Goal: Information Seeking & Learning: Find contact information

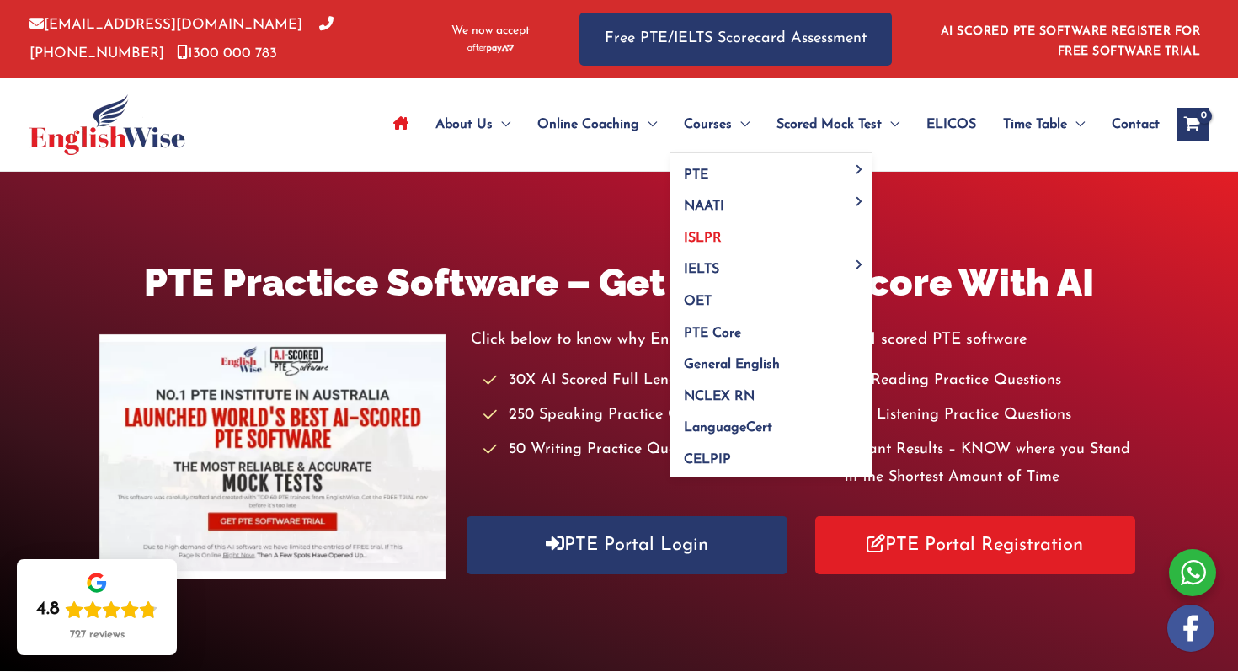
click at [709, 239] on span "ISLPR" at bounding box center [703, 238] width 38 height 13
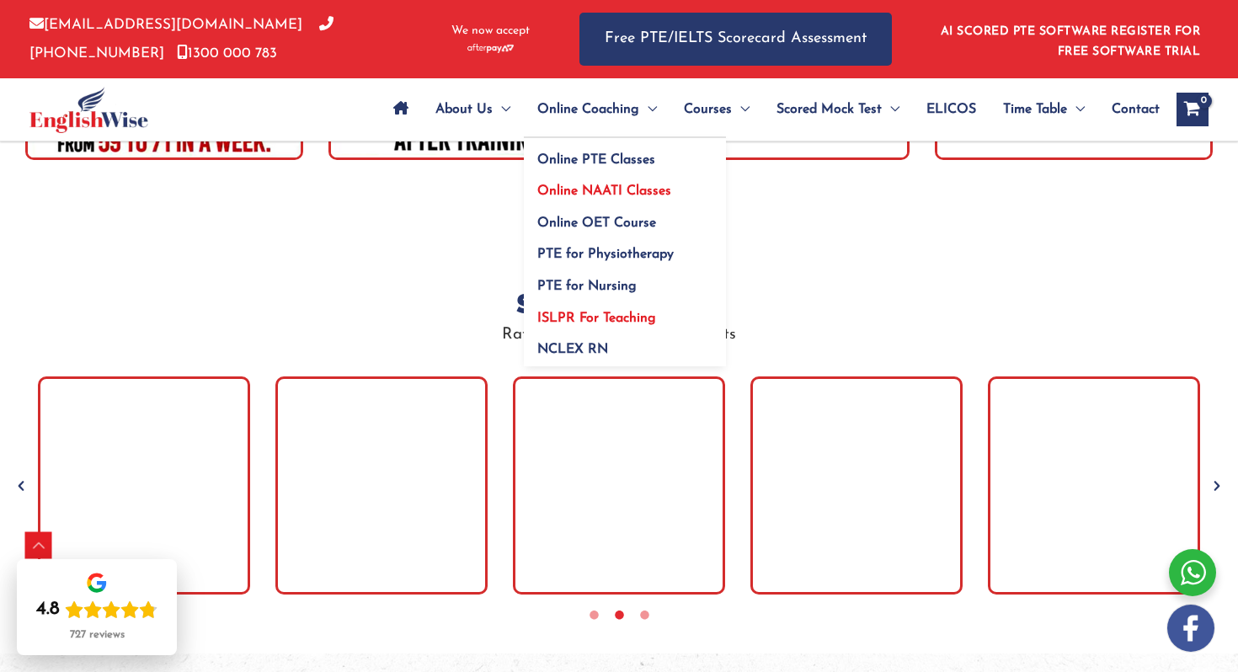
scroll to position [5226, 0]
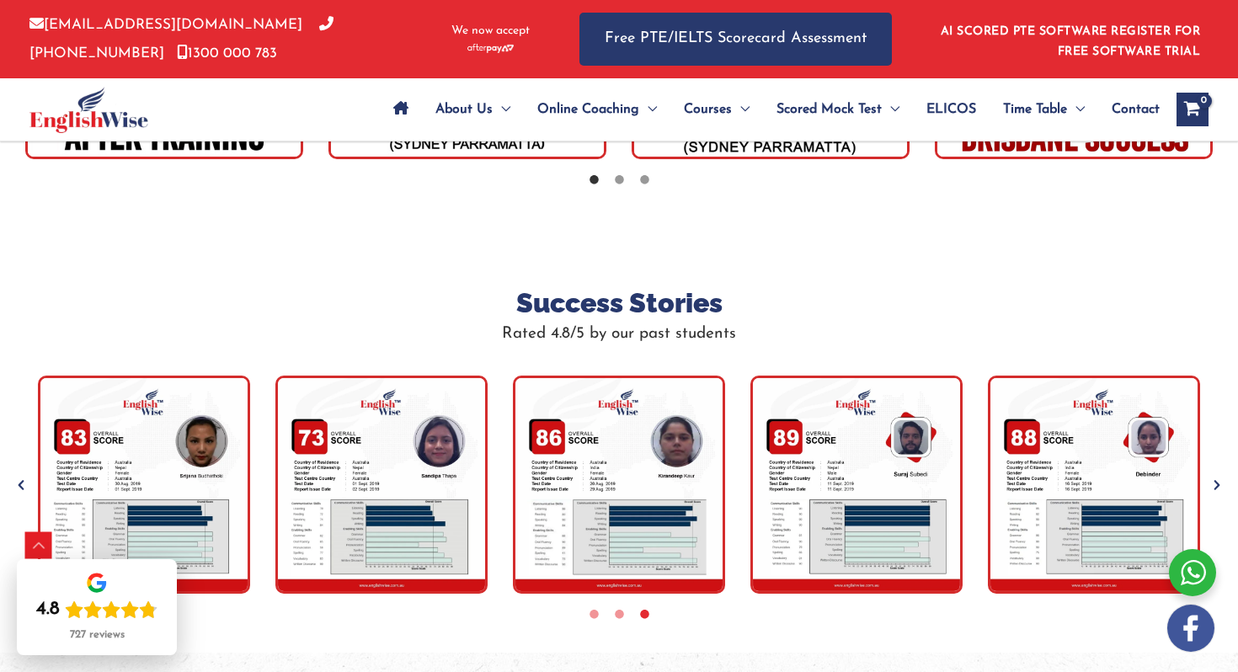
click at [1129, 109] on span "Contact" at bounding box center [1136, 109] width 48 height 59
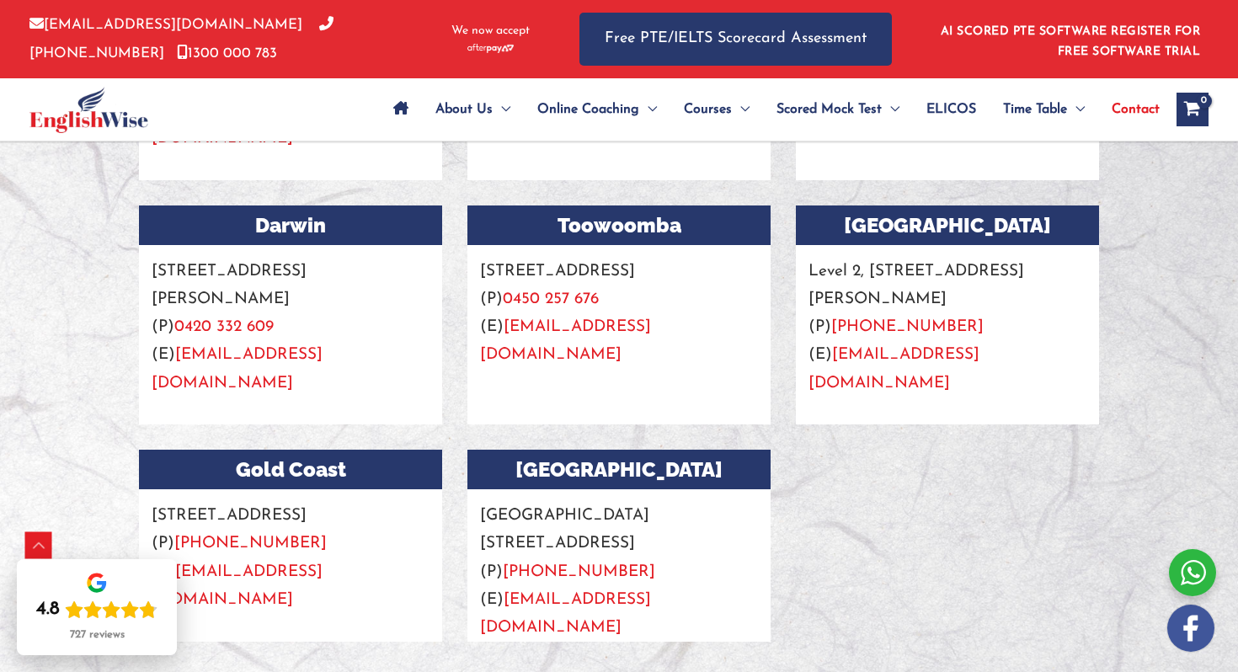
scroll to position [2054, 0]
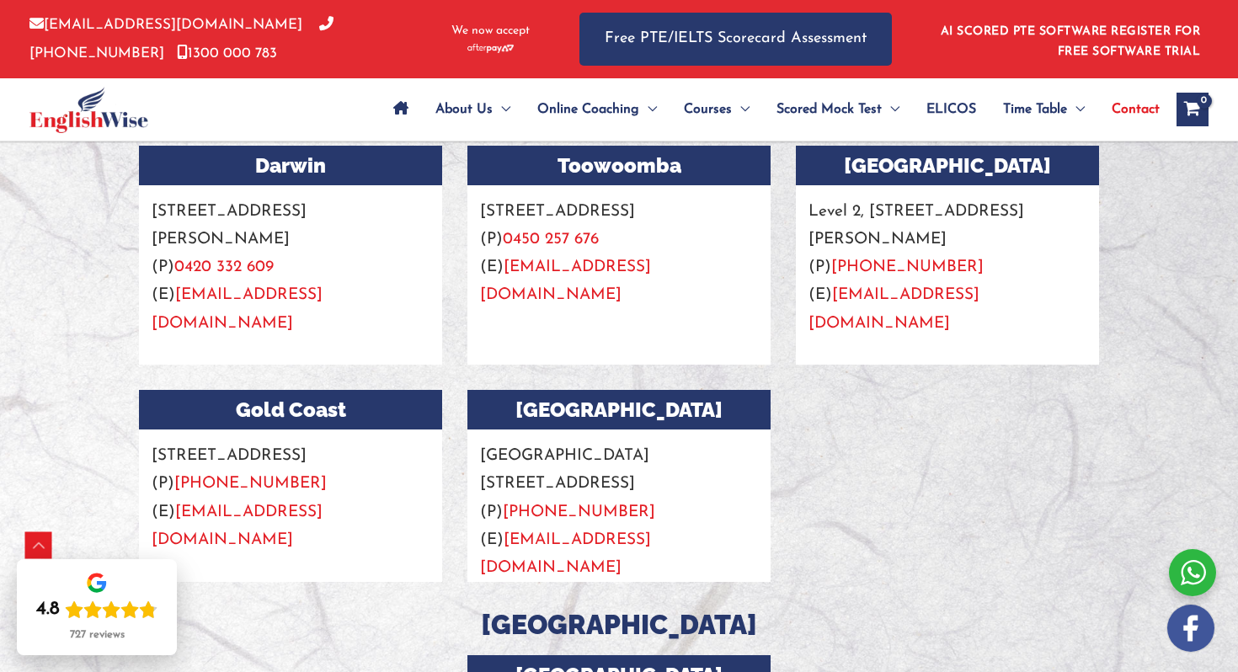
drag, startPoint x: 882, startPoint y: 417, endPoint x: 804, endPoint y: 420, distance: 78.4
click at [881, 417] on div "Gold Coast Suite 204/89 Scarborough St, Southport QLD 4215 (P) +61 403 209 402 …" at bounding box center [618, 498] width 985 height 217
drag, startPoint x: 603, startPoint y: 452, endPoint x: 539, endPoint y: 457, distance: 64.2
click at [509, 457] on p "Ground G Suite, 5/9 Victoria Avenue, Perth WA 6000 (P) +61 451 878 744 (E) info…" at bounding box center [618, 506] width 303 height 152
copy link "+61 451 878 744"
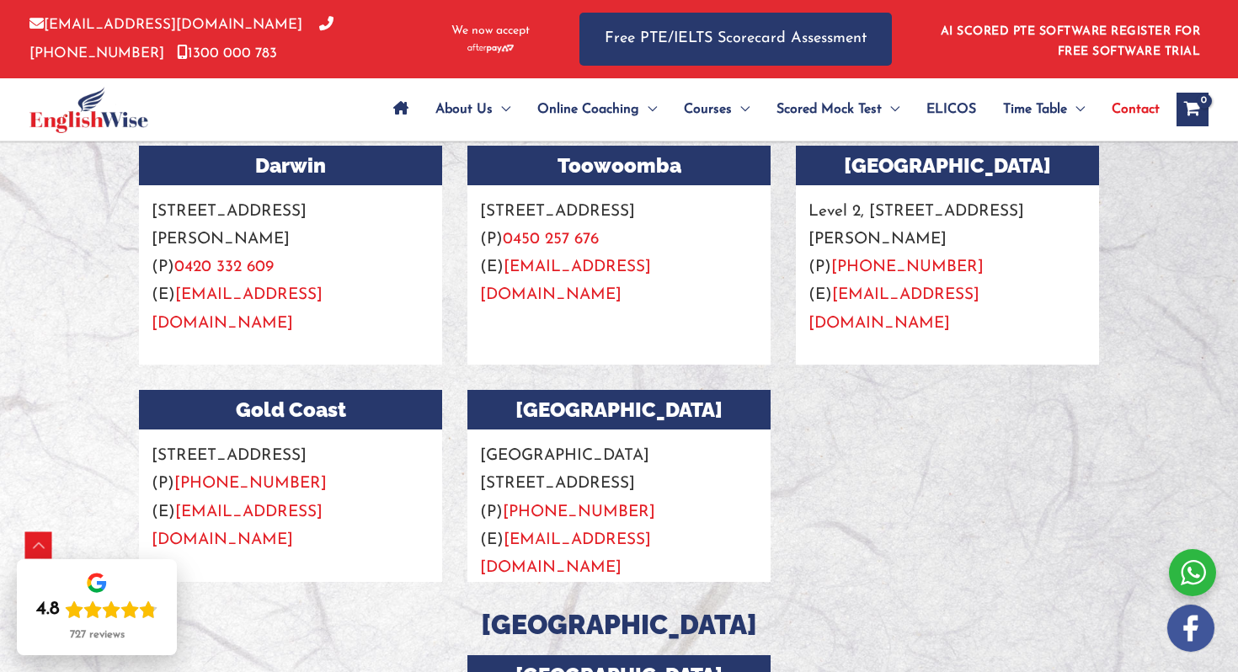
drag, startPoint x: 617, startPoint y: 419, endPoint x: 466, endPoint y: 404, distance: 151.4
click at [462, 403] on div "Perth Ground G Suite, 5/9 Victoria Avenue, Perth WA 6000 (P) +61 451 878 744 (E…" at bounding box center [619, 498] width 328 height 217
copy p "Ground G Suite, 5/9 Victoria Avenue, Perth WA 6000"
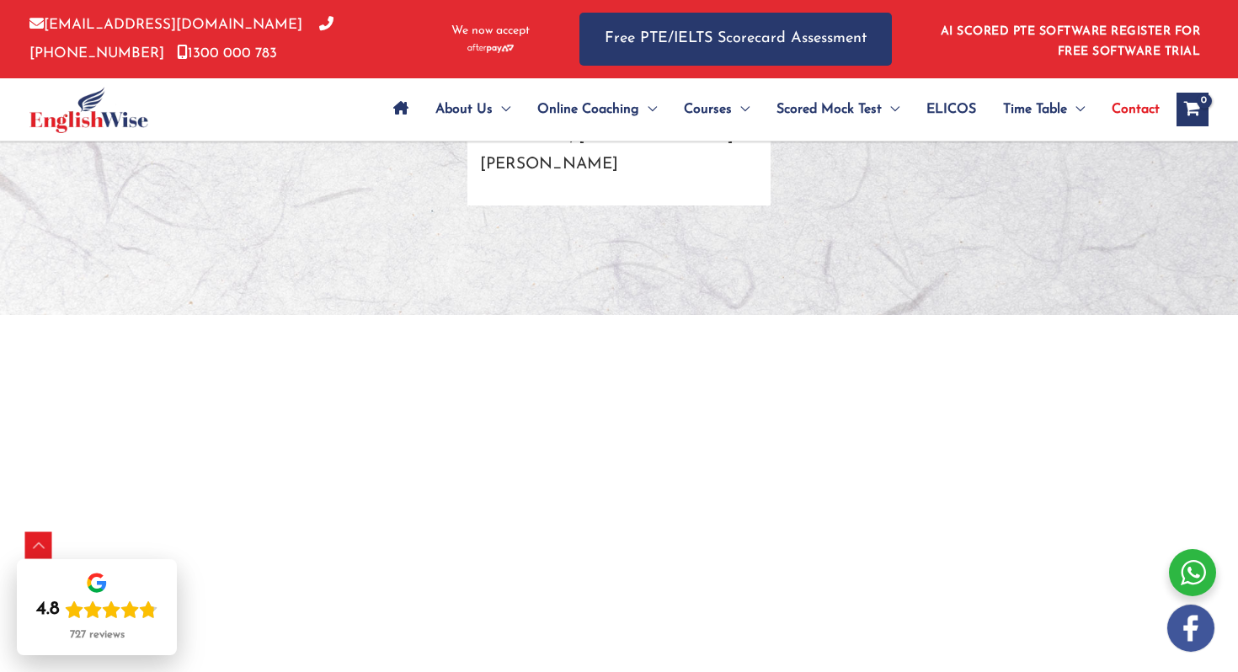
scroll to position [4099, 0]
